Goal: Information Seeking & Learning: Check status

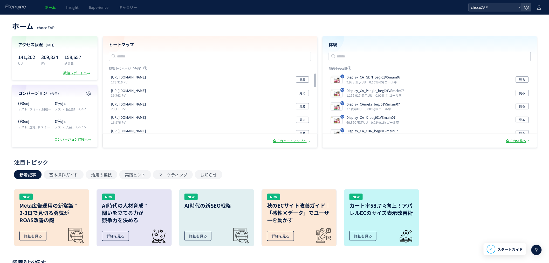
click at [488, 5] on span "chocoZAP" at bounding box center [493, 7] width 46 height 8
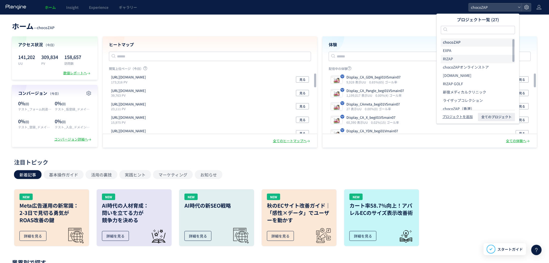
click at [457, 60] on li "RIZAP" at bounding box center [478, 59] width 74 height 8
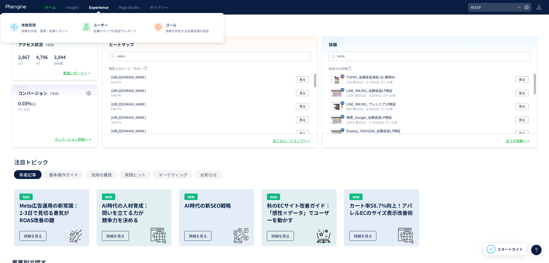
click at [94, 8] on span "Experience" at bounding box center [98, 7] width 19 height 5
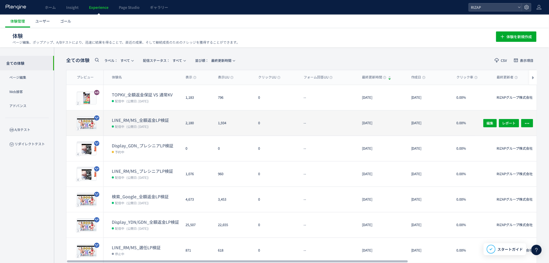
click at [152, 123] on dd "配信中 (公開日: [DATE])" at bounding box center [147, 126] width 70 height 7
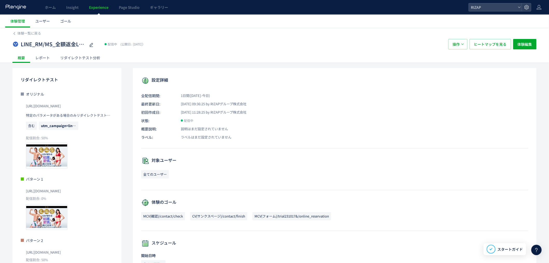
click at [46, 55] on div "レポート" at bounding box center [42, 57] width 25 height 10
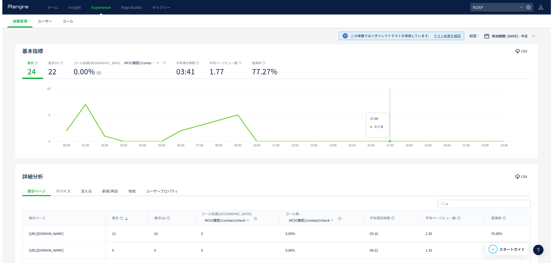
scroll to position [46, 0]
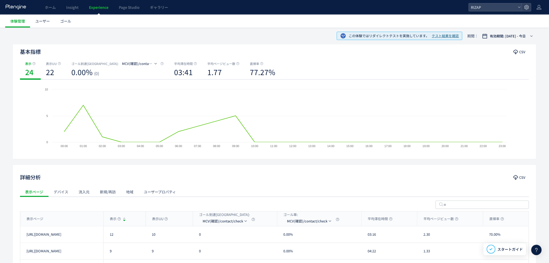
click at [440, 34] on span "テスト結果を確認" at bounding box center [445, 35] width 27 height 5
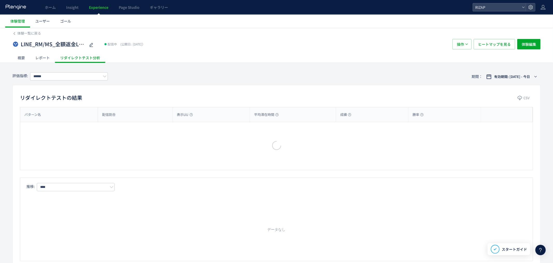
type input "**********"
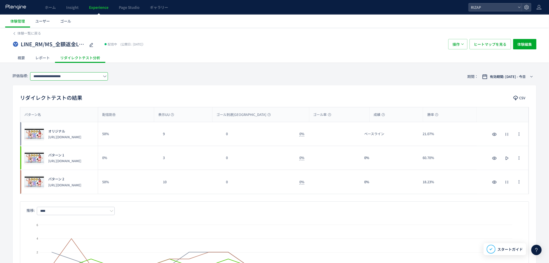
click at [84, 77] on input "**********" at bounding box center [69, 76] width 78 height 8
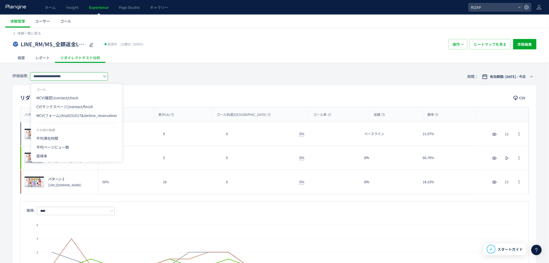
click at [195, 81] on div "**********" at bounding box center [274, 76] width 524 height 17
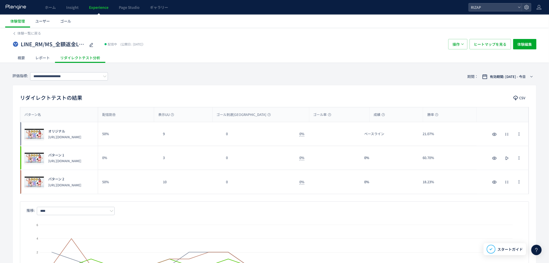
click at [99, 7] on span "Experience" at bounding box center [98, 7] width 19 height 5
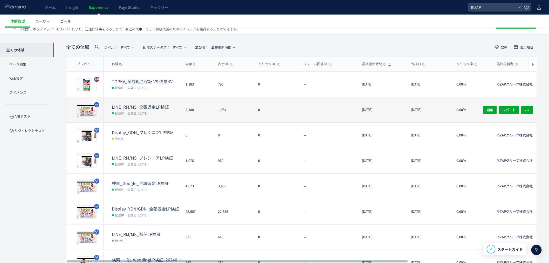
scroll to position [9, 0]
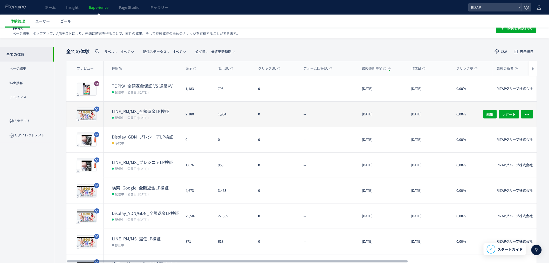
click at [145, 110] on dt "LINE_RM/MS_全額返金LP検証" at bounding box center [147, 111] width 70 height 6
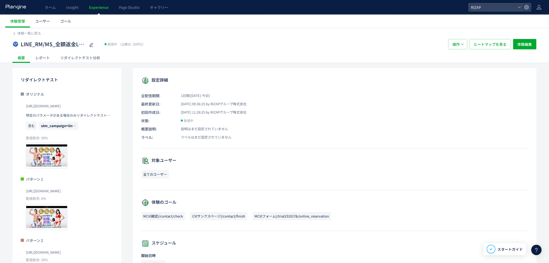
click at [42, 60] on div "レポート" at bounding box center [42, 57] width 25 height 10
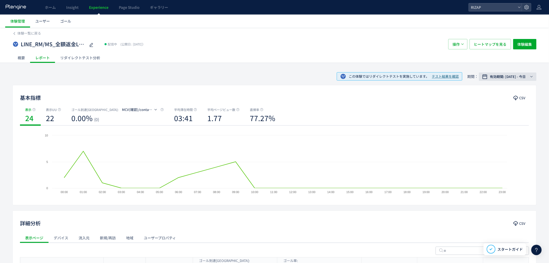
click at [507, 79] on span "有効期間: [DATE] - 今日" at bounding box center [508, 76] width 36 height 5
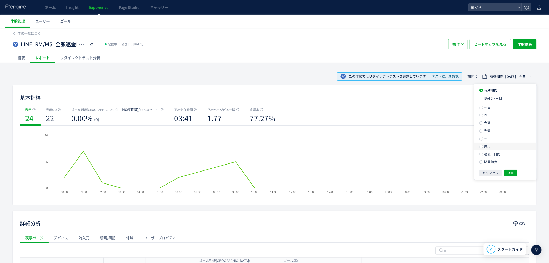
click at [479, 148] on label "先月" at bounding box center [505, 145] width 62 height 7
click at [493, 79] on span "有効期間: [DATE] - 今日" at bounding box center [508, 76] width 36 height 5
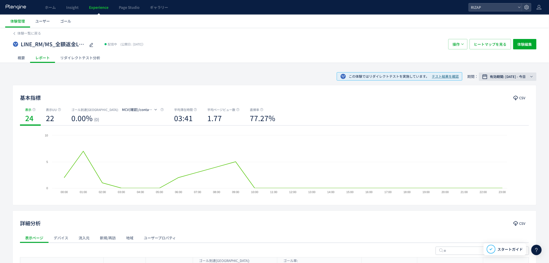
click at [504, 75] on span "有効期間: [DATE] - 今日" at bounding box center [508, 76] width 36 height 5
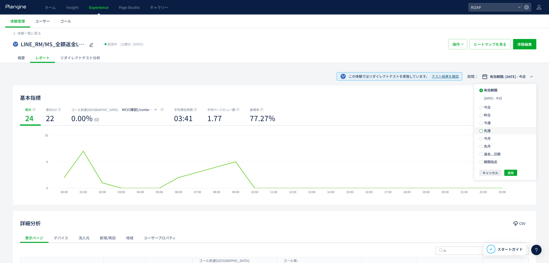
click at [480, 133] on span at bounding box center [481, 131] width 4 height 4
click at [512, 166] on span "適用" at bounding box center [511, 163] width 6 height 6
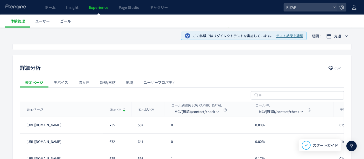
scroll to position [205, 0]
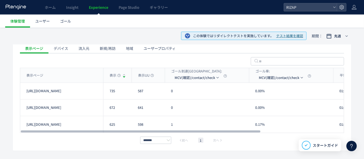
drag, startPoint x: 88, startPoint y: 89, endPoint x: 25, endPoint y: 93, distance: 63.1
click at [25, 93] on div "[URL][DOMAIN_NAME]" at bounding box center [61, 91] width 83 height 16
copy link "[URL][DOMAIN_NAME]"
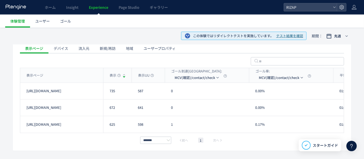
drag, startPoint x: 95, startPoint y: 107, endPoint x: 18, endPoint y: 106, distance: 76.8
click at [18, 106] on div "表示ページ デバイス 流入元 新規/再訪 地域 ユーザープロパティ 表示ページ 表示 表示UU ゴール到達[GEOGRAPHIC_DATA]: MCV(確認)…" at bounding box center [182, 93] width 339 height 100
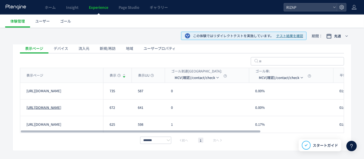
copy div "[URL][DOMAIN_NAME] 672 641 0 0.00% 01:29 1.14 91.23% [URL][DOMAIN_NAME]"
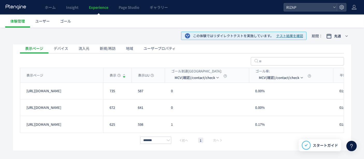
click at [102, 60] on div at bounding box center [182, 60] width 325 height 15
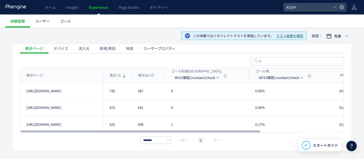
drag, startPoint x: 90, startPoint y: 107, endPoint x: 24, endPoint y: 109, distance: 66.7
click at [24, 109] on div "[URL][DOMAIN_NAME]" at bounding box center [61, 107] width 83 height 16
copy link "[URL][DOMAIN_NAME]"
click at [97, 123] on div "[URL][DOMAIN_NAME]" at bounding box center [61, 124] width 83 height 17
drag, startPoint x: 97, startPoint y: 123, endPoint x: 26, endPoint y: 125, distance: 71.1
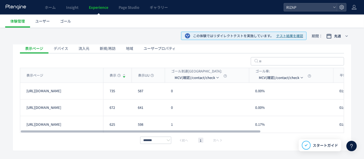
click at [26, 125] on div "[URL][DOMAIN_NAME]" at bounding box center [61, 124] width 83 height 17
copy link "[URL][DOMAIN_NAME]"
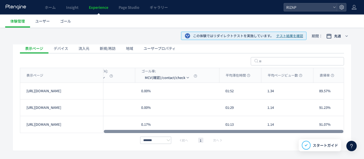
drag, startPoint x: 149, startPoint y: 130, endPoint x: 237, endPoint y: 135, distance: 88.1
click at [237, 133] on div at bounding box center [224, 131] width 240 height 3
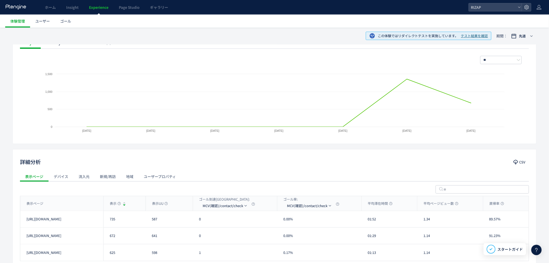
scroll to position [61, 0]
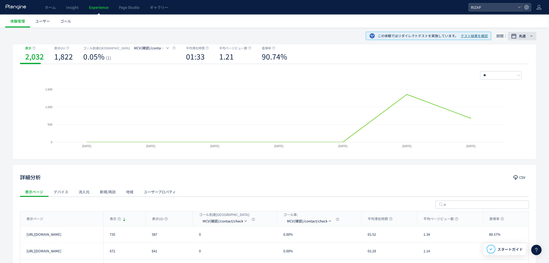
click at [518, 37] on div "先週" at bounding box center [523, 35] width 11 height 5
click at [490, 114] on span "期間指定" at bounding box center [490, 111] width 15 height 5
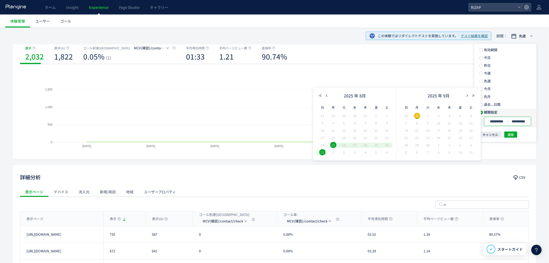
click at [505, 123] on input "**********" at bounding box center [496, 121] width 19 height 4
type input "**********"
click at [527, 123] on input "**********" at bounding box center [518, 121] width 19 height 4
click at [417, 117] on span "1" at bounding box center [417, 116] width 6 height 6
click at [376, 146] on span "29" at bounding box center [376, 145] width 6 height 6
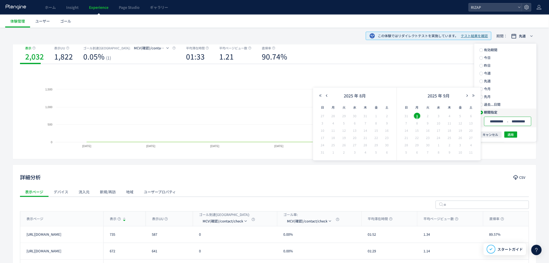
click at [522, 123] on input "**********" at bounding box center [518, 121] width 19 height 4
click at [509, 136] on span "適用" at bounding box center [511, 134] width 6 height 6
type input "**********"
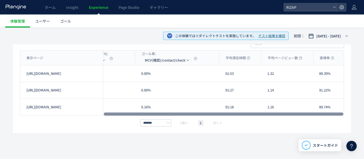
scroll to position [0, 114]
drag, startPoint x: 200, startPoint y: 113, endPoint x: 291, endPoint y: 114, distance: 91.1
click at [291, 114] on div at bounding box center [224, 113] width 240 height 3
